Goal: Navigation & Orientation: Understand site structure

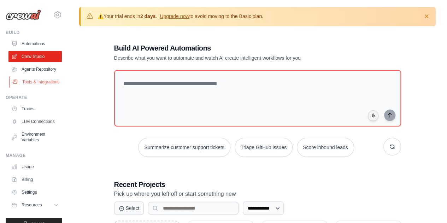
click at [33, 88] on link "Tools & Integrations" at bounding box center [35, 81] width 53 height 11
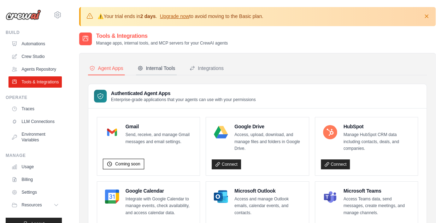
click at [167, 63] on button "Internal Tools" at bounding box center [156, 68] width 41 height 13
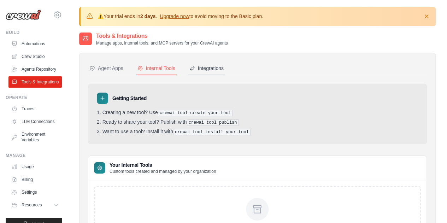
click at [195, 67] on icon at bounding box center [192, 68] width 6 height 6
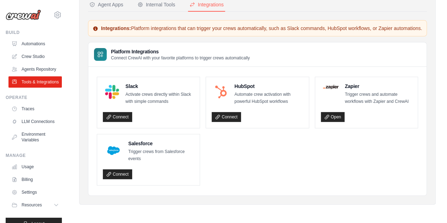
scroll to position [76, 0]
click at [31, 43] on link "Automations" at bounding box center [35, 43] width 53 height 11
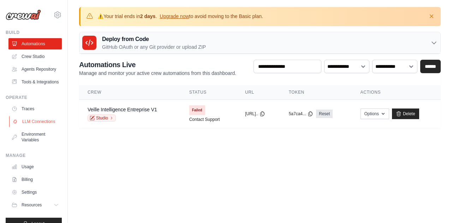
click at [34, 127] on link "LLM Connections" at bounding box center [35, 121] width 53 height 11
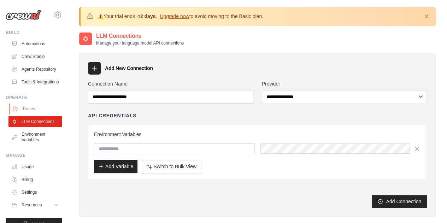
click at [28, 114] on link "Traces" at bounding box center [35, 108] width 53 height 11
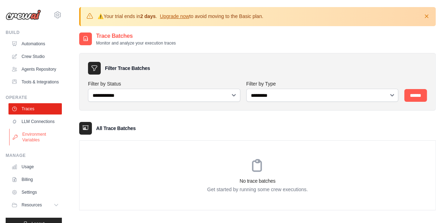
scroll to position [29, 0]
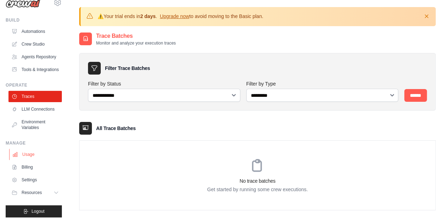
click at [31, 152] on link "Usage" at bounding box center [35, 154] width 53 height 11
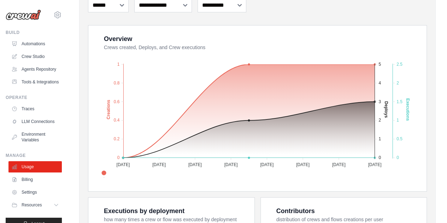
scroll to position [134, 0]
